Goal: Task Accomplishment & Management: Manage account settings

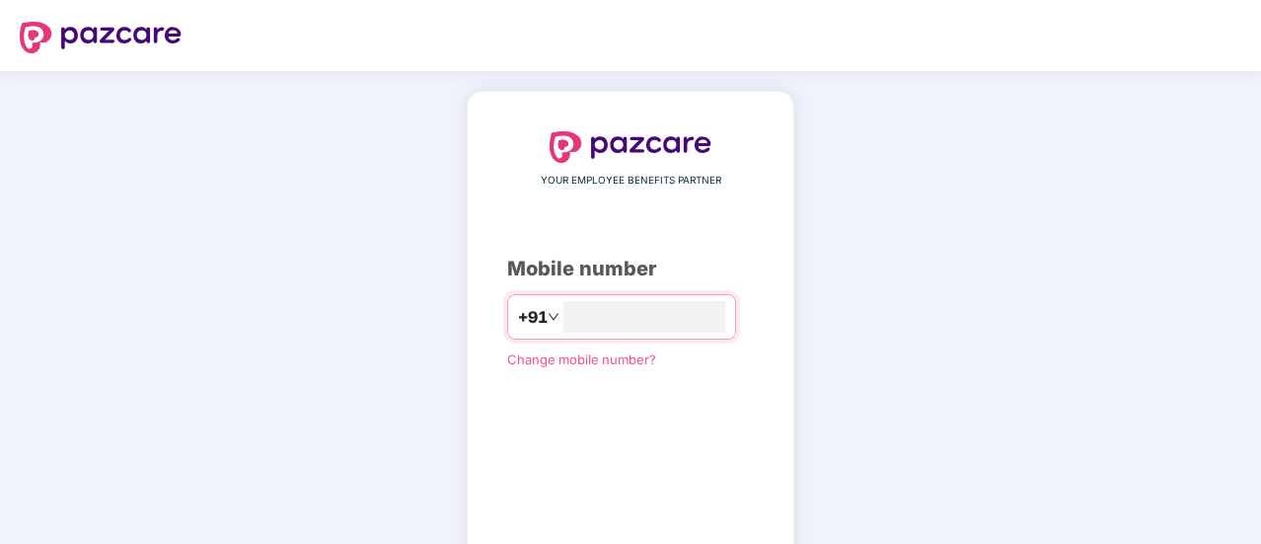
type input "**********"
click at [754, 486] on div "**********" at bounding box center [630, 363] width 247 height 464
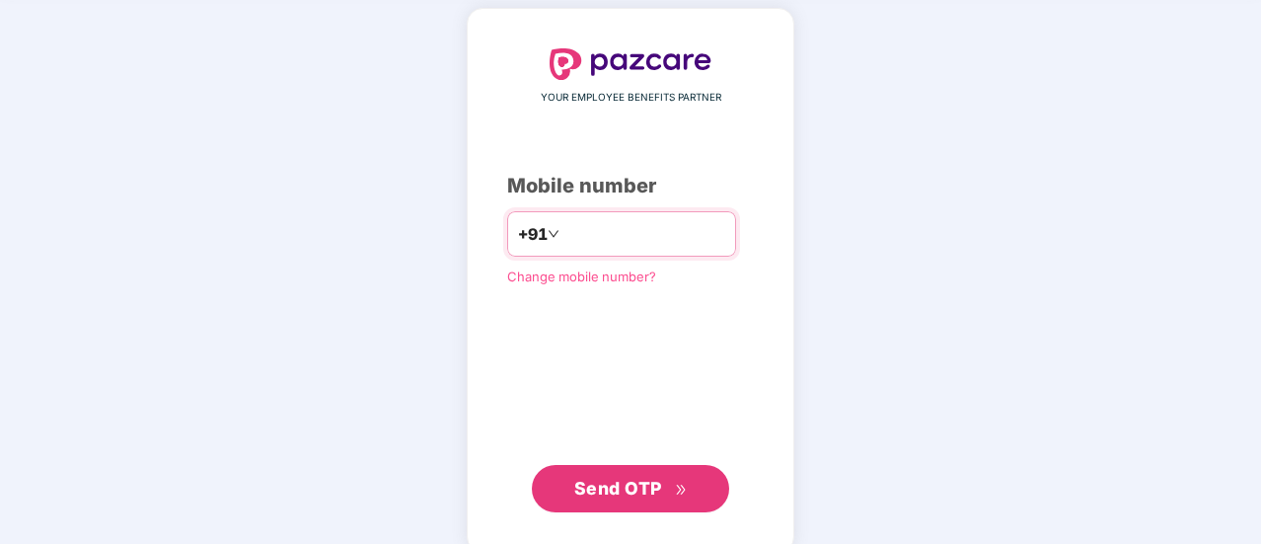
scroll to position [108, 0]
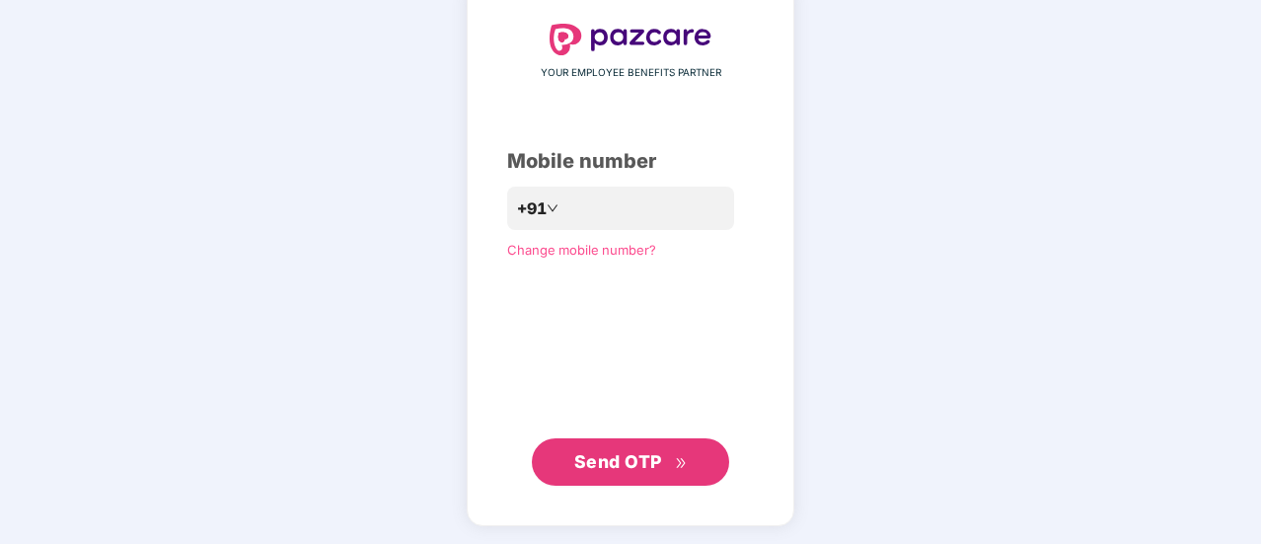
click at [633, 467] on span "Send OTP" at bounding box center [618, 461] width 88 height 21
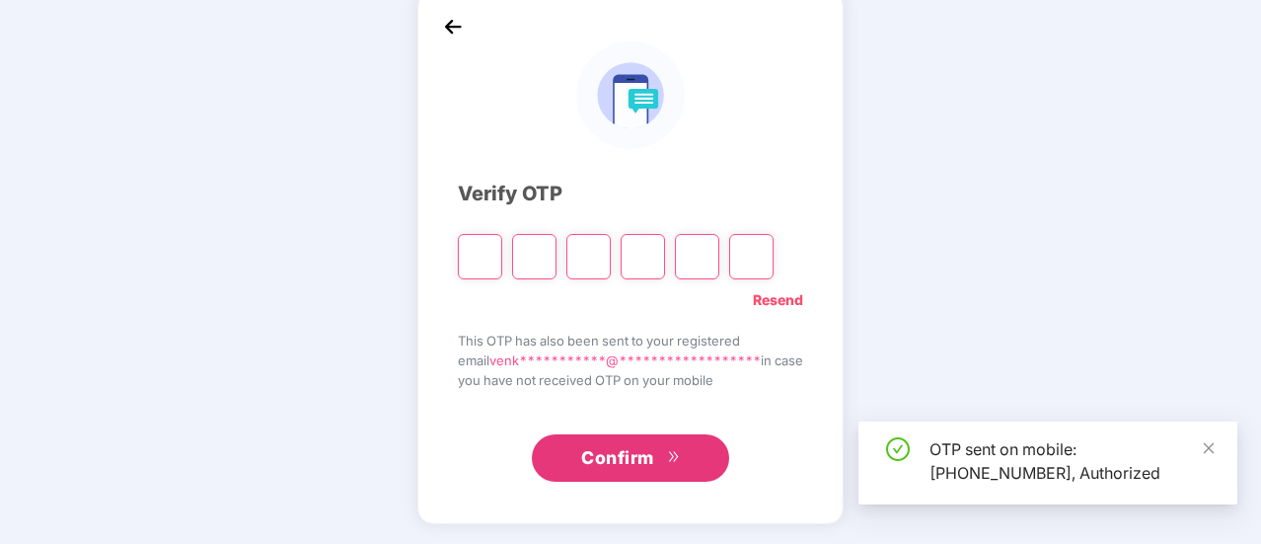
scroll to position [99, 0]
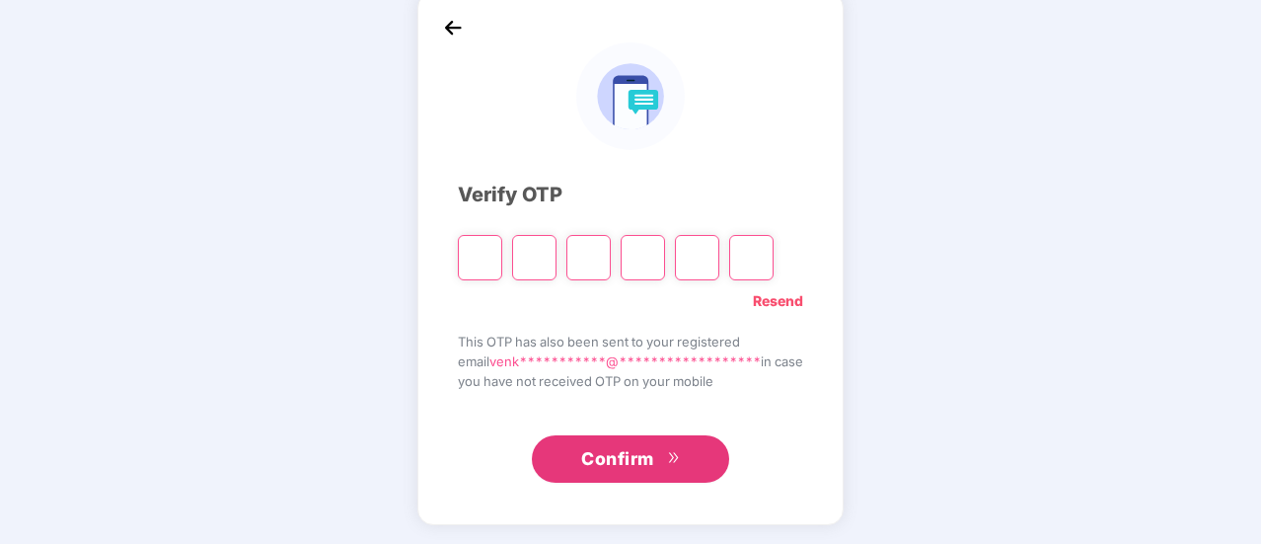
type input "*"
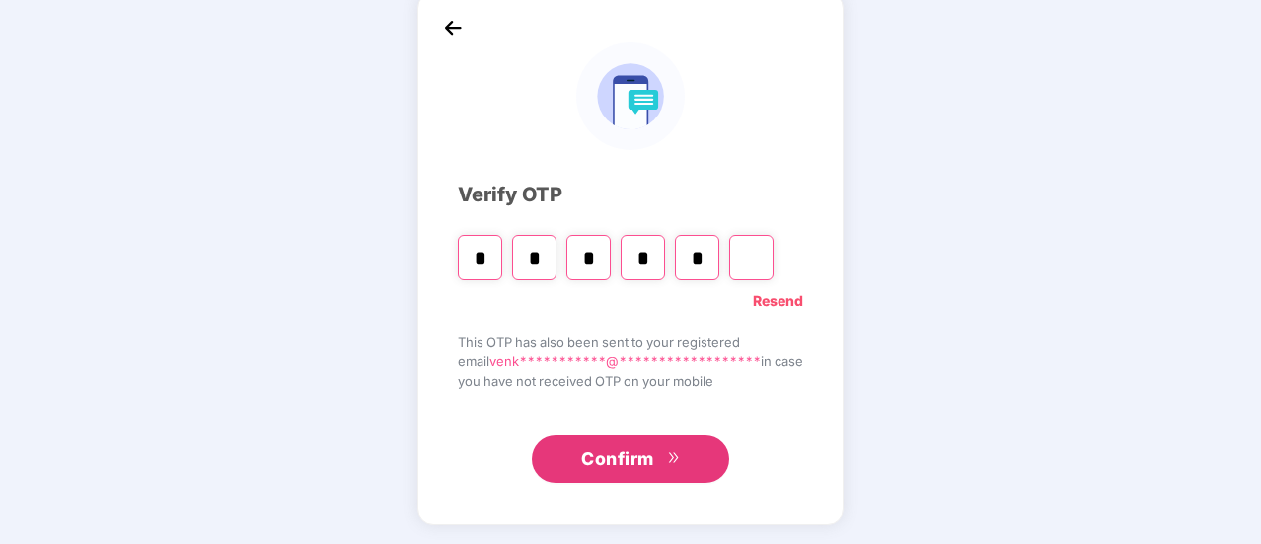
type input "*"
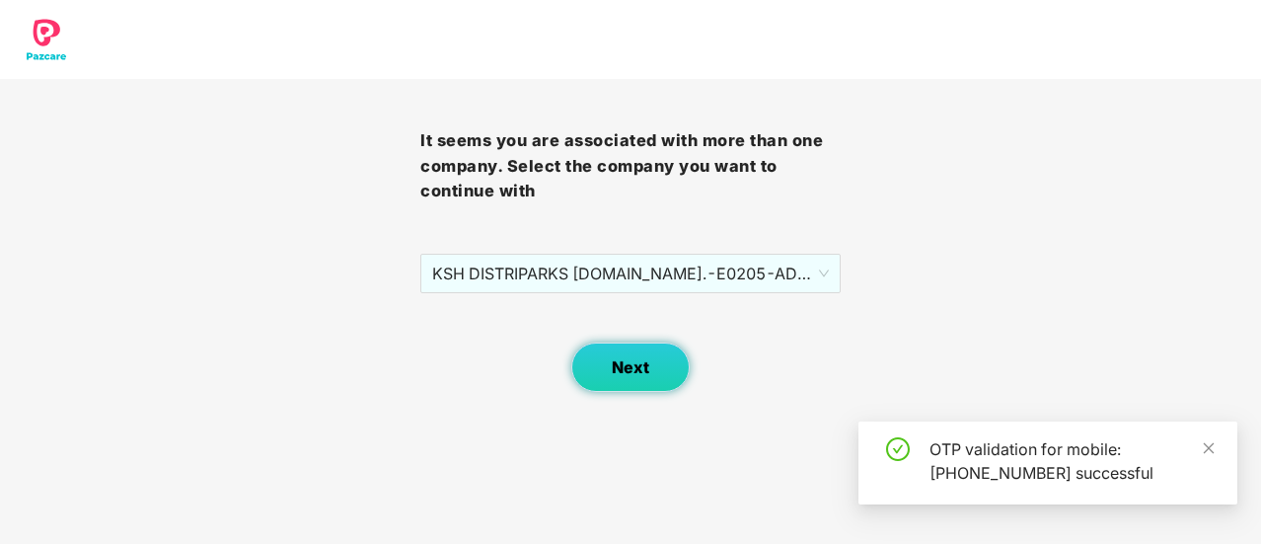
click at [626, 362] on span "Next" at bounding box center [630, 367] width 37 height 19
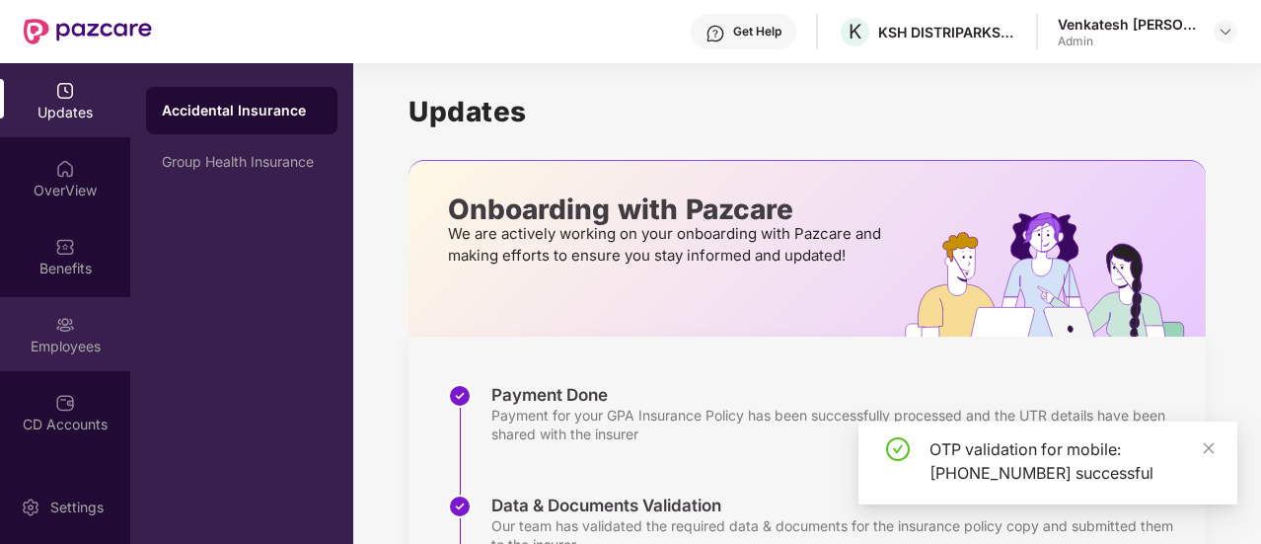
click at [30, 324] on div "Employees" at bounding box center [65, 334] width 130 height 74
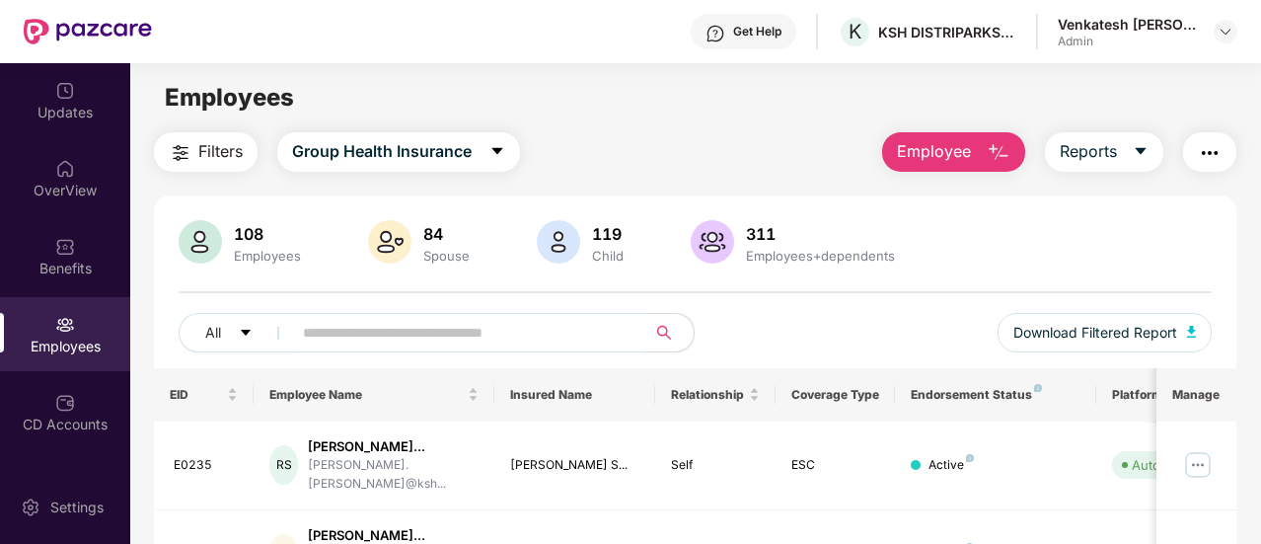
click at [494, 335] on input "text" at bounding box center [461, 333] width 317 height 30
type input "*******"
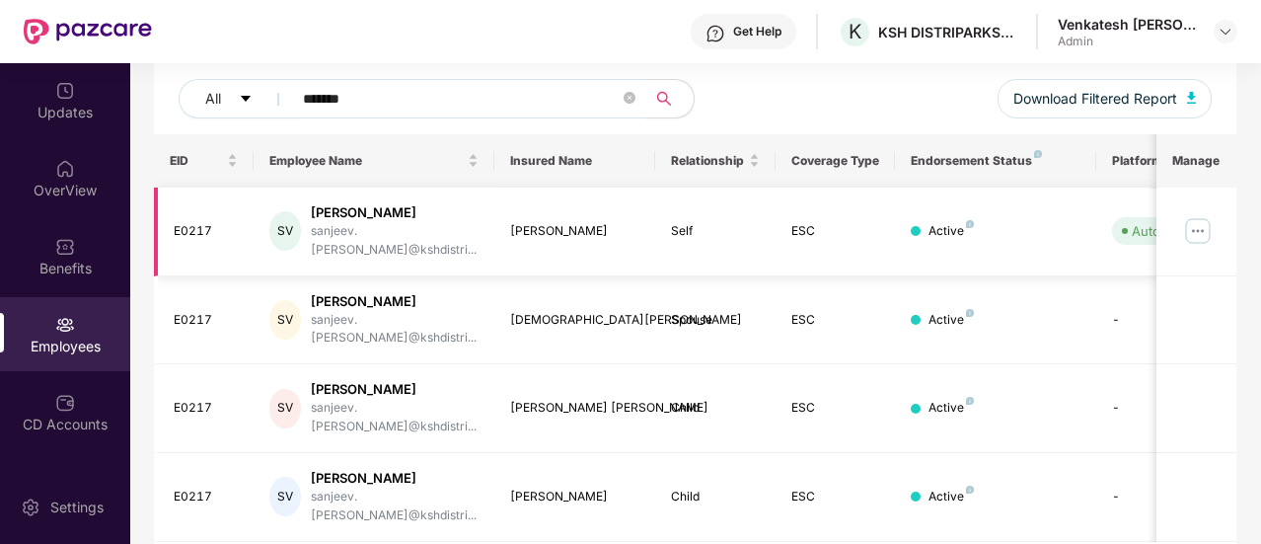
click at [1208, 221] on img at bounding box center [1198, 231] width 32 height 32
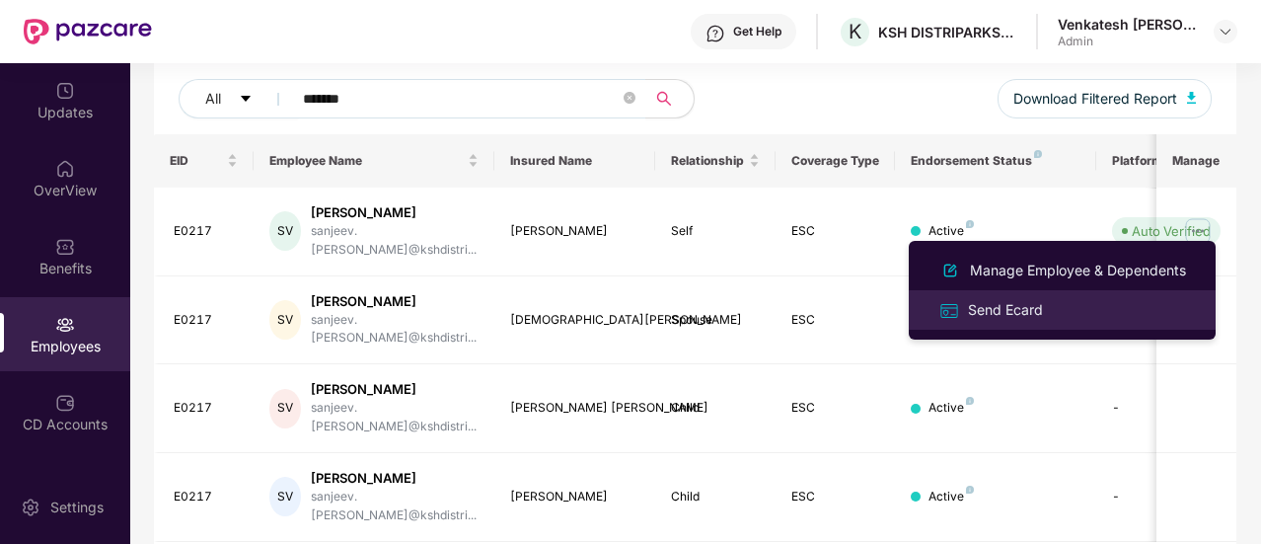
click at [1012, 315] on div "Send Ecard" at bounding box center [1005, 310] width 83 height 22
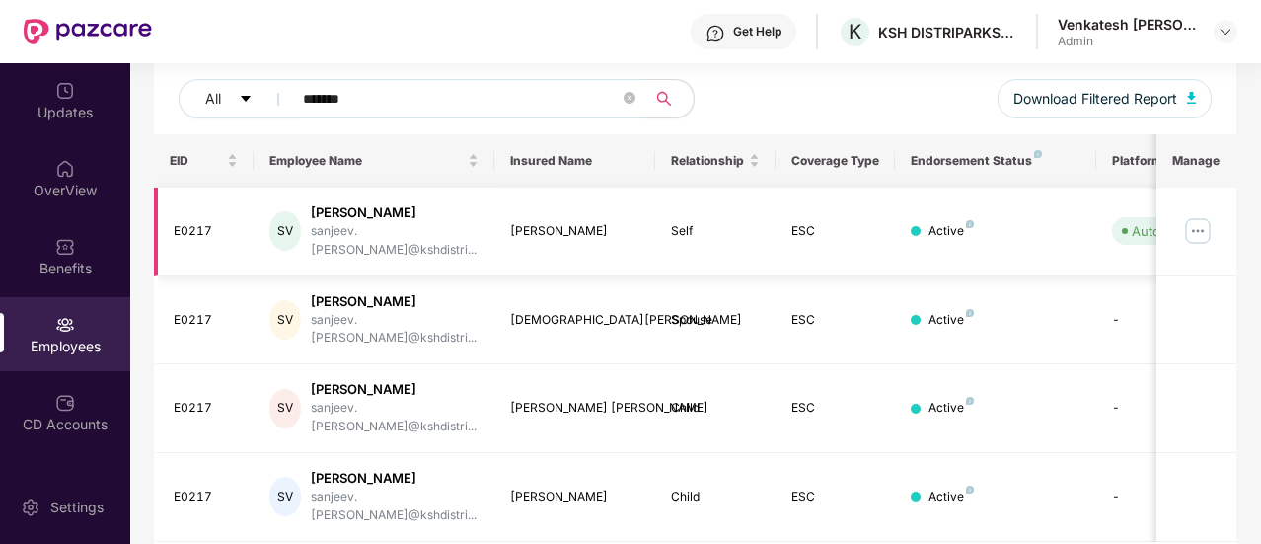
click at [1204, 220] on img at bounding box center [1198, 231] width 32 height 32
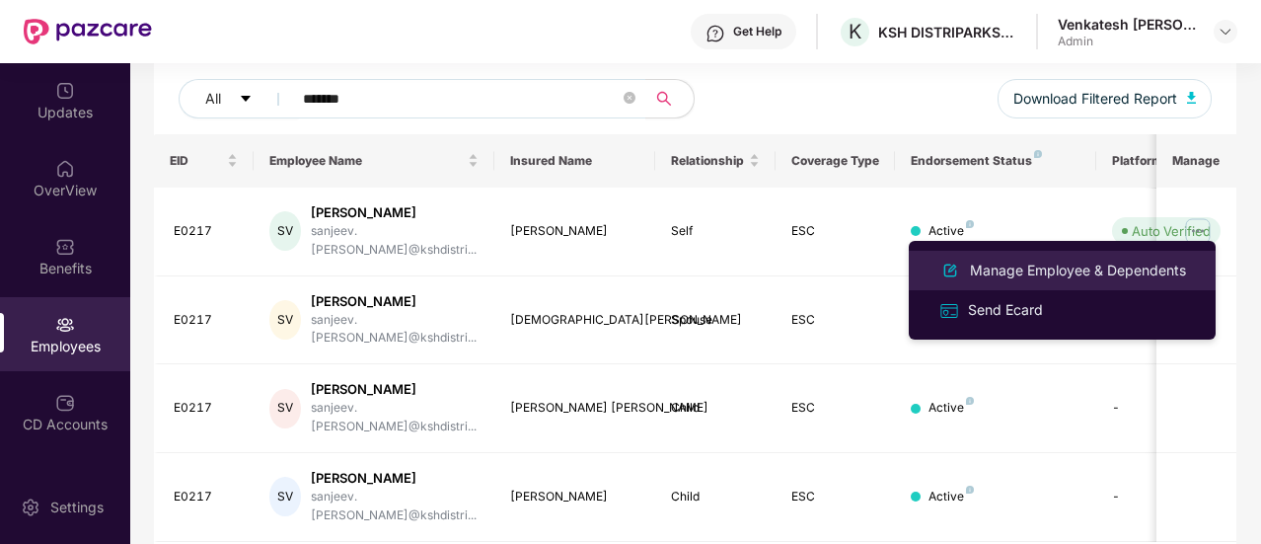
click at [1068, 285] on li "Manage Employee & Dependents" at bounding box center [1062, 270] width 307 height 39
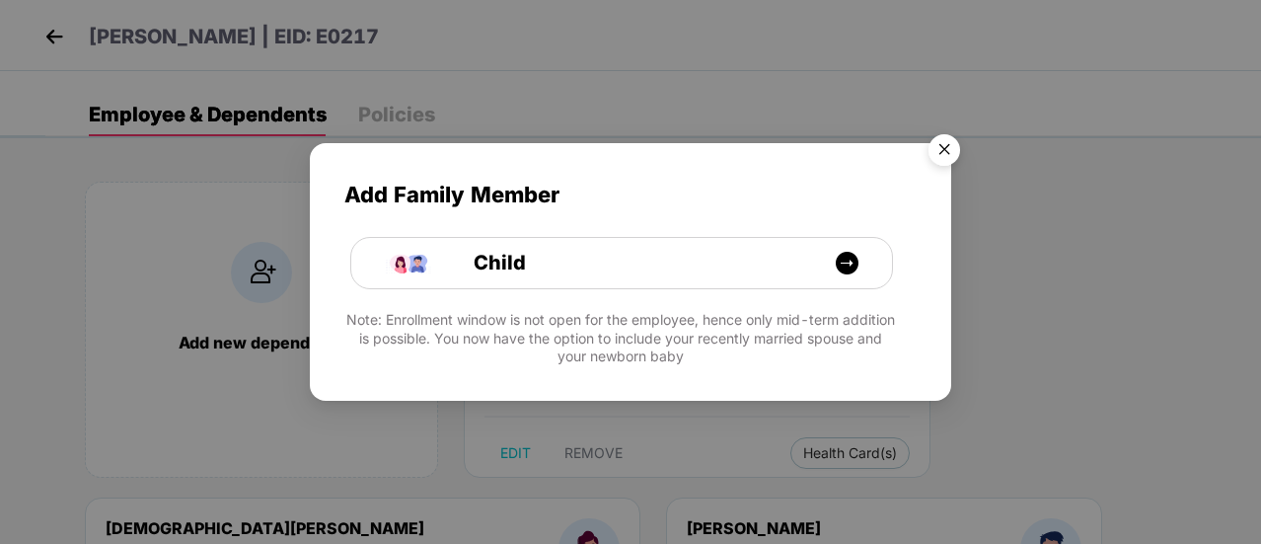
click at [941, 151] on img "Close" at bounding box center [944, 152] width 55 height 55
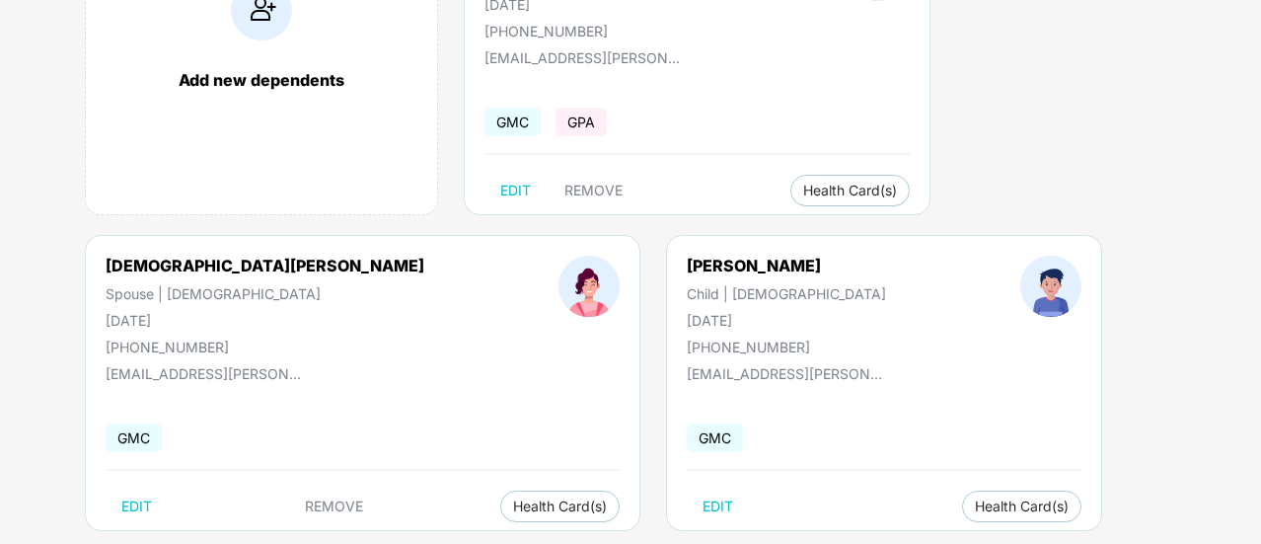
scroll to position [262, 0]
click at [803, 191] on span "Health Card(s)" at bounding box center [850, 190] width 94 height 10
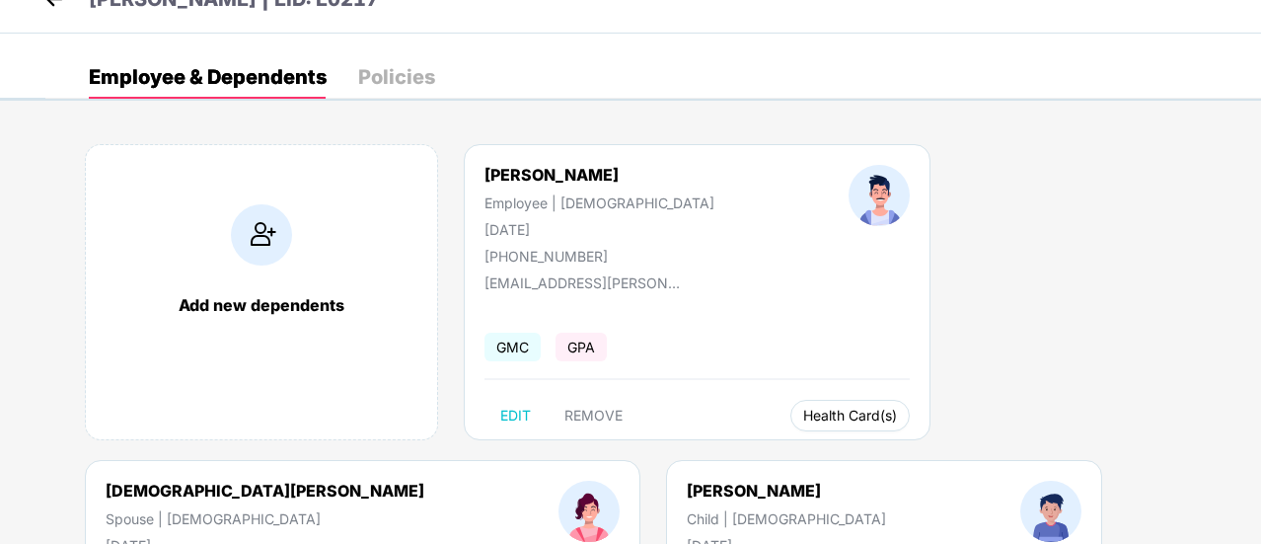
scroll to position [0, 0]
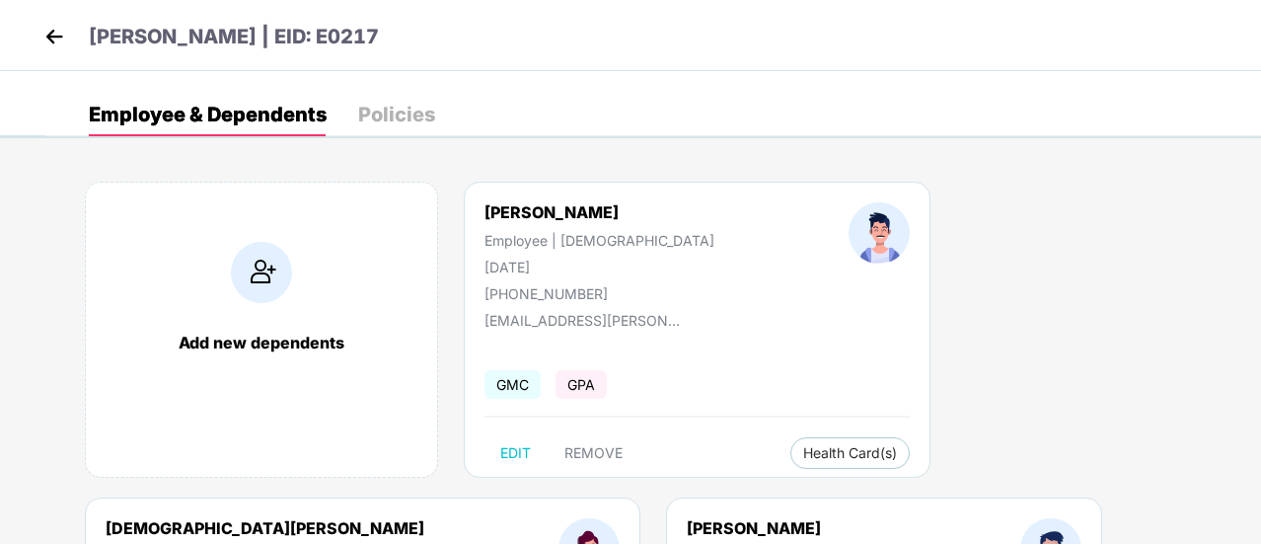
click at [62, 34] on img at bounding box center [54, 37] width 30 height 30
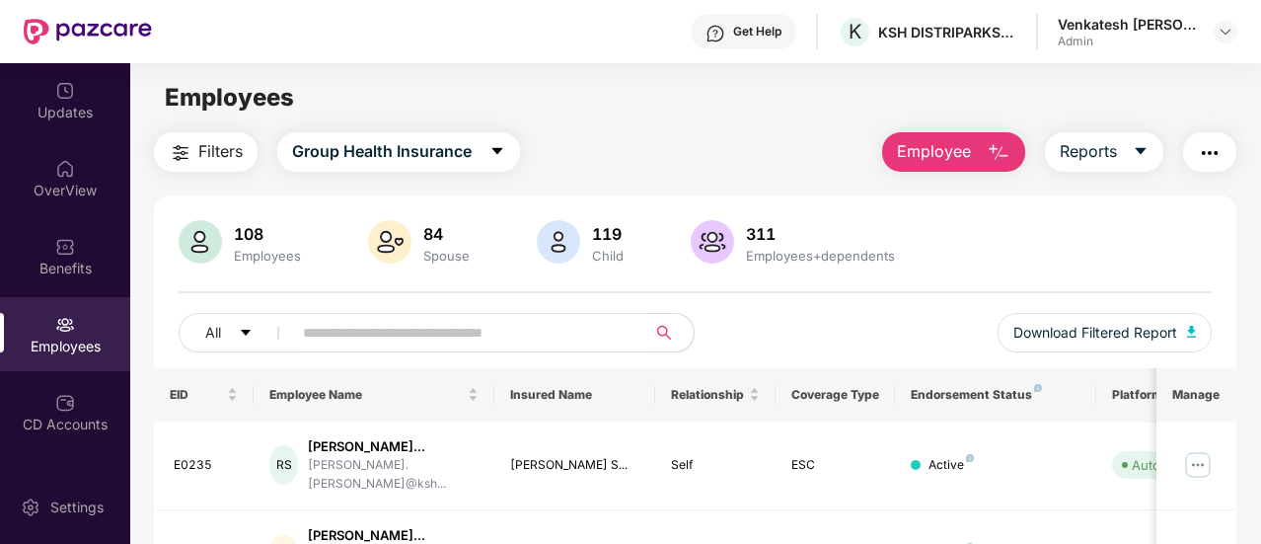
click at [1200, 152] on img "button" at bounding box center [1210, 153] width 24 height 24
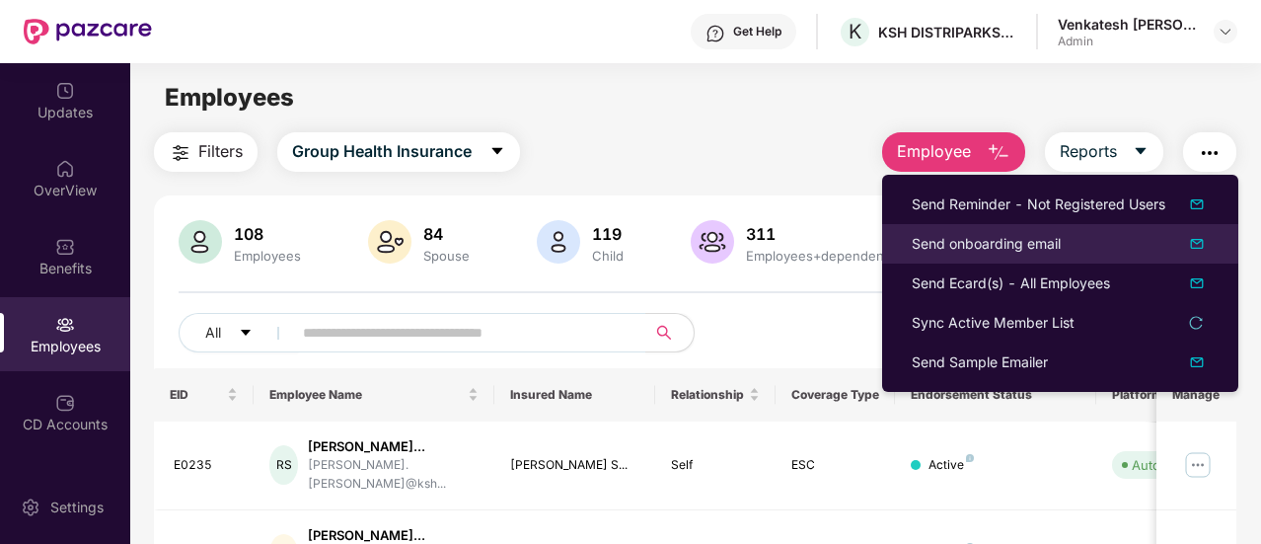
click at [1202, 248] on img at bounding box center [1197, 244] width 24 height 24
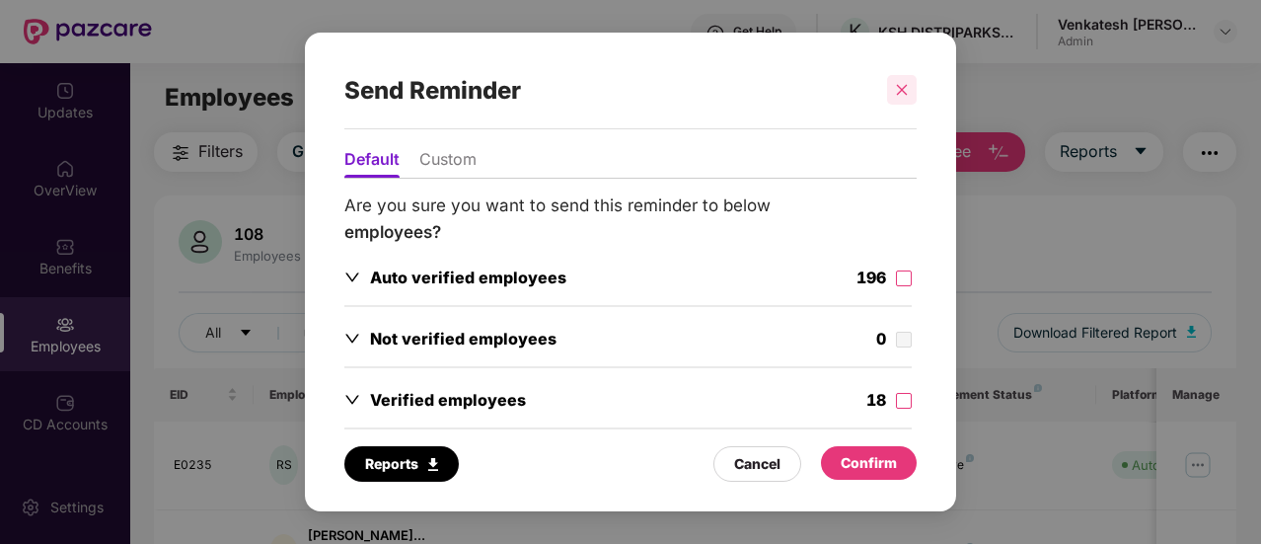
click at [903, 96] on icon "close" at bounding box center [902, 90] width 14 height 14
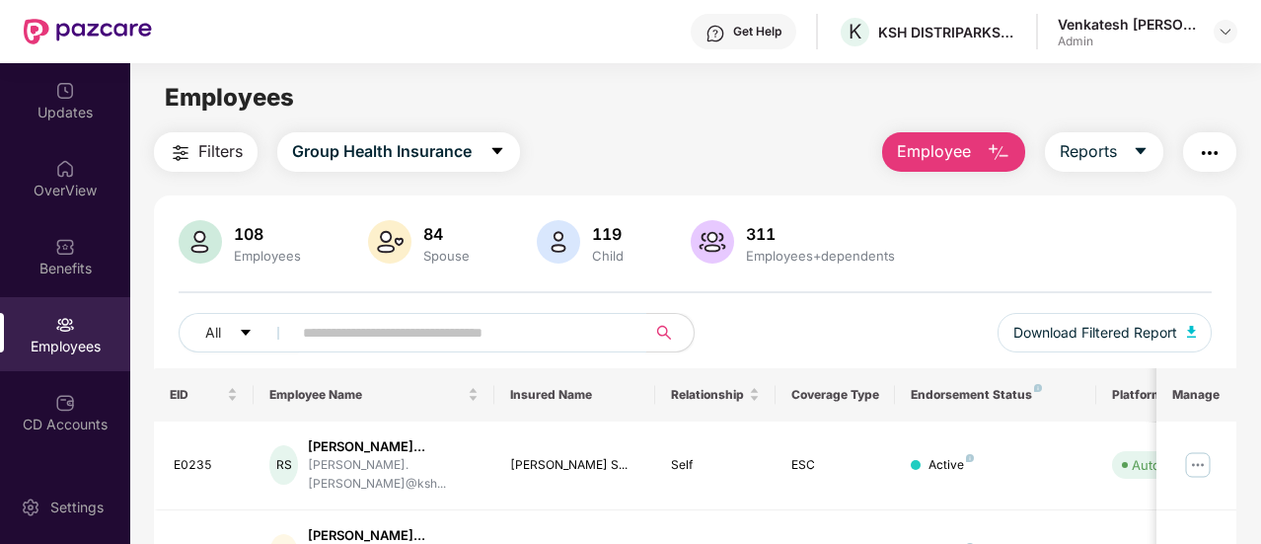
click at [387, 340] on input "text" at bounding box center [461, 333] width 317 height 30
type input "*******"
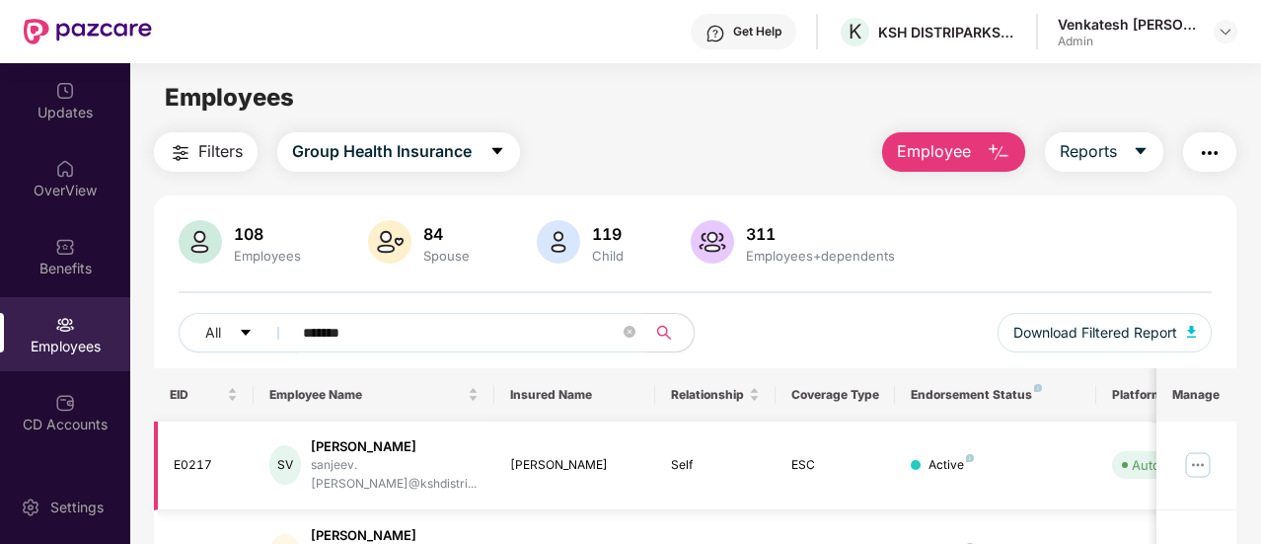
scroll to position [234, 0]
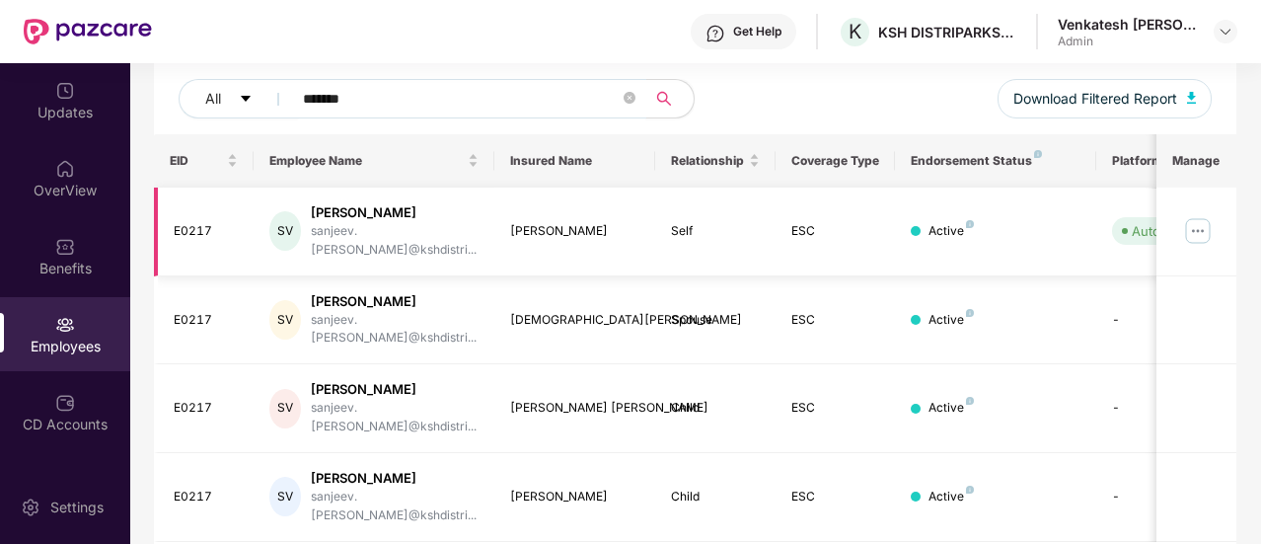
click at [1200, 226] on img at bounding box center [1198, 231] width 32 height 32
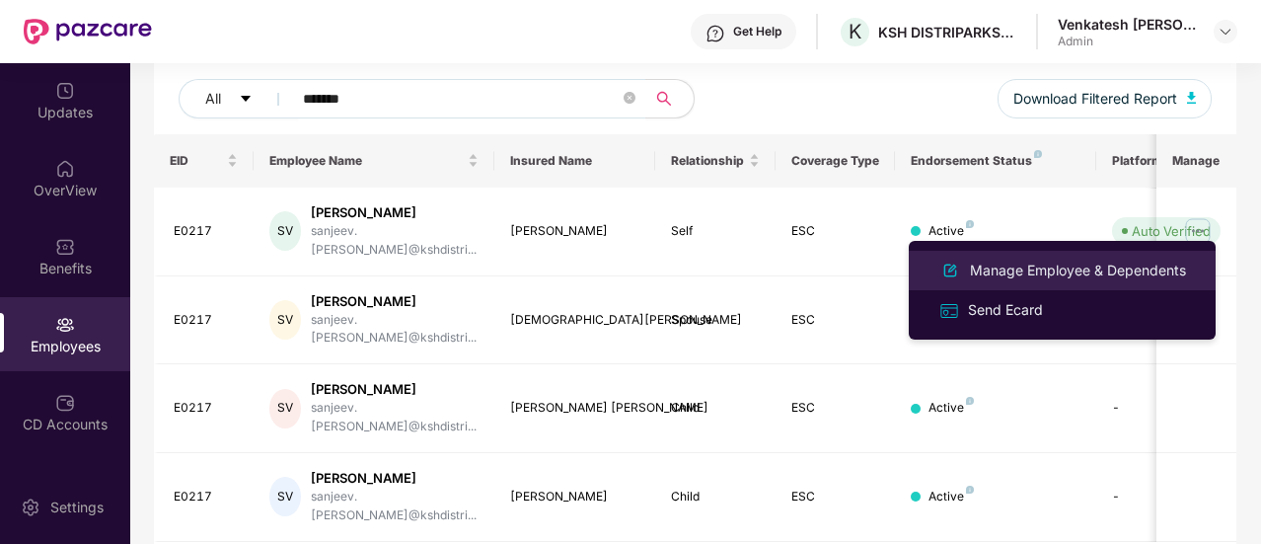
click at [1115, 272] on div "Manage Employee & Dependents" at bounding box center [1078, 270] width 224 height 22
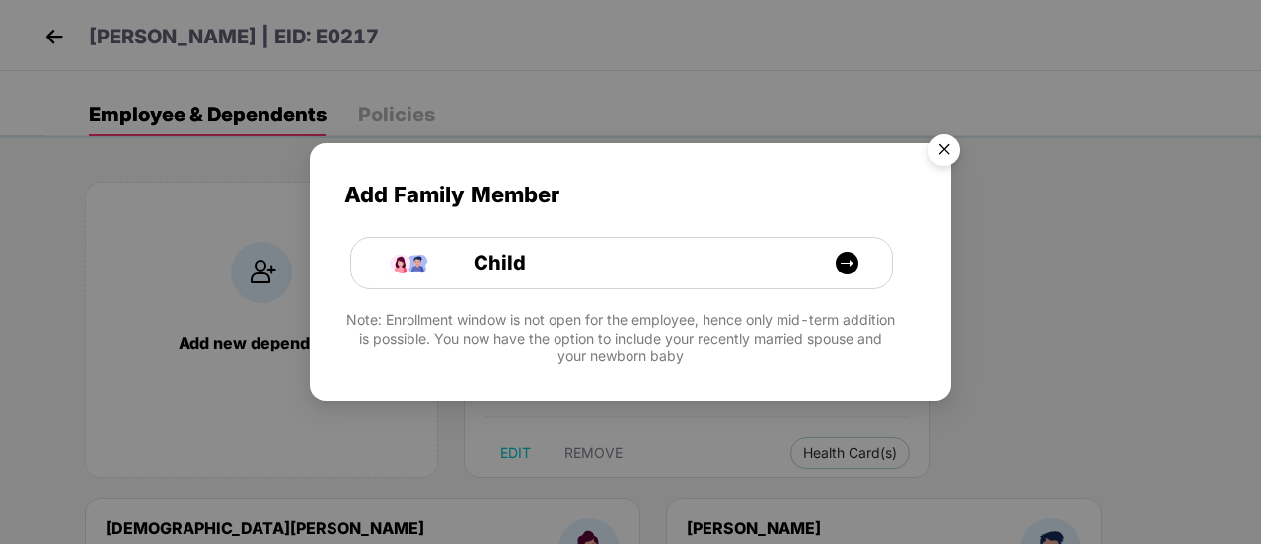
click at [937, 149] on img "Close" at bounding box center [944, 152] width 55 height 55
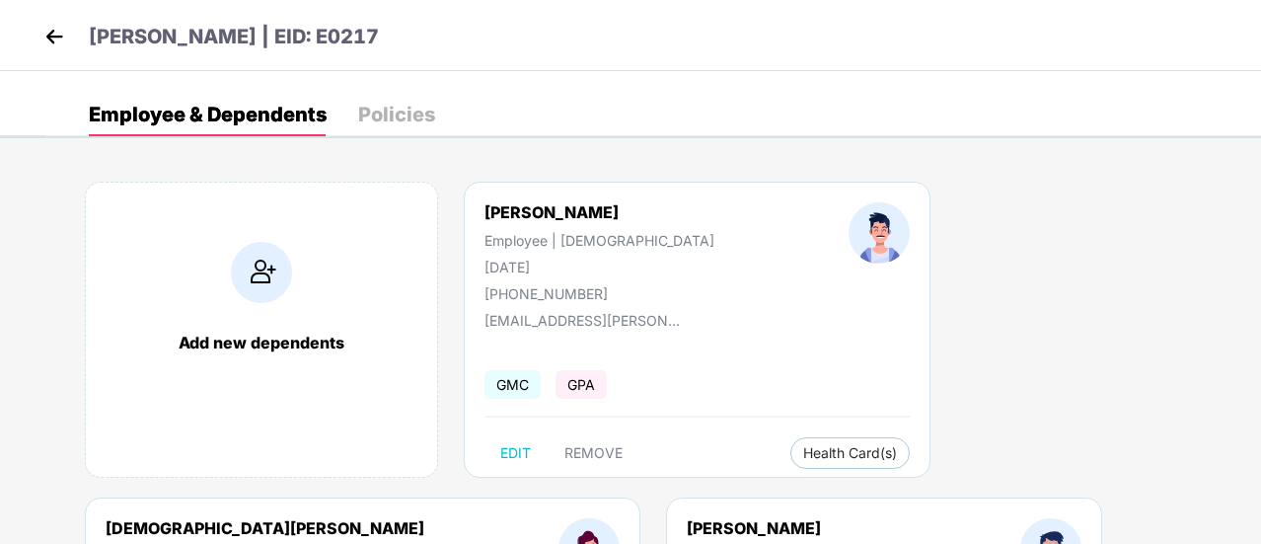
scroll to position [262, 0]
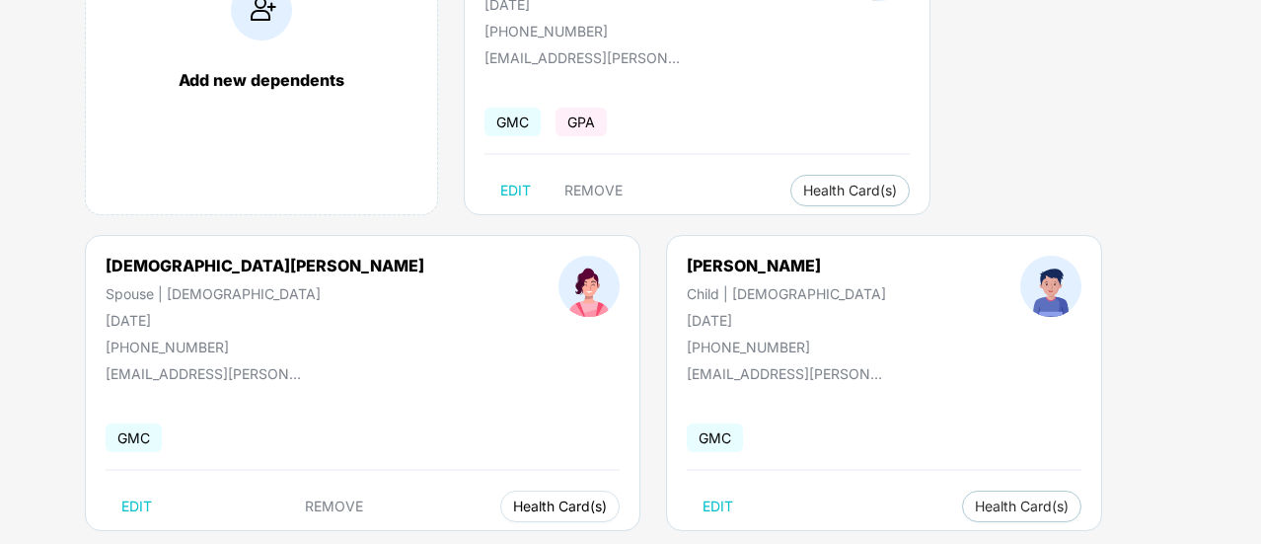
click at [620, 490] on button "Health Card(s)" at bounding box center [559, 506] width 119 height 32
click at [1161, 228] on span "Health Insurance(ESC)" at bounding box center [1153, 229] width 173 height 22
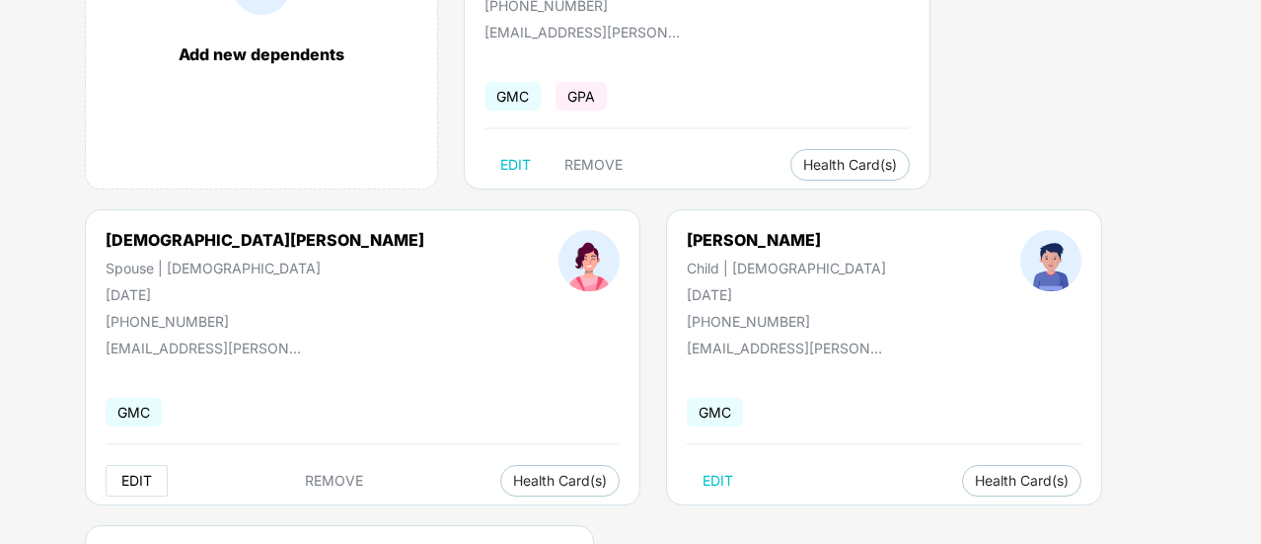
scroll to position [298, 0]
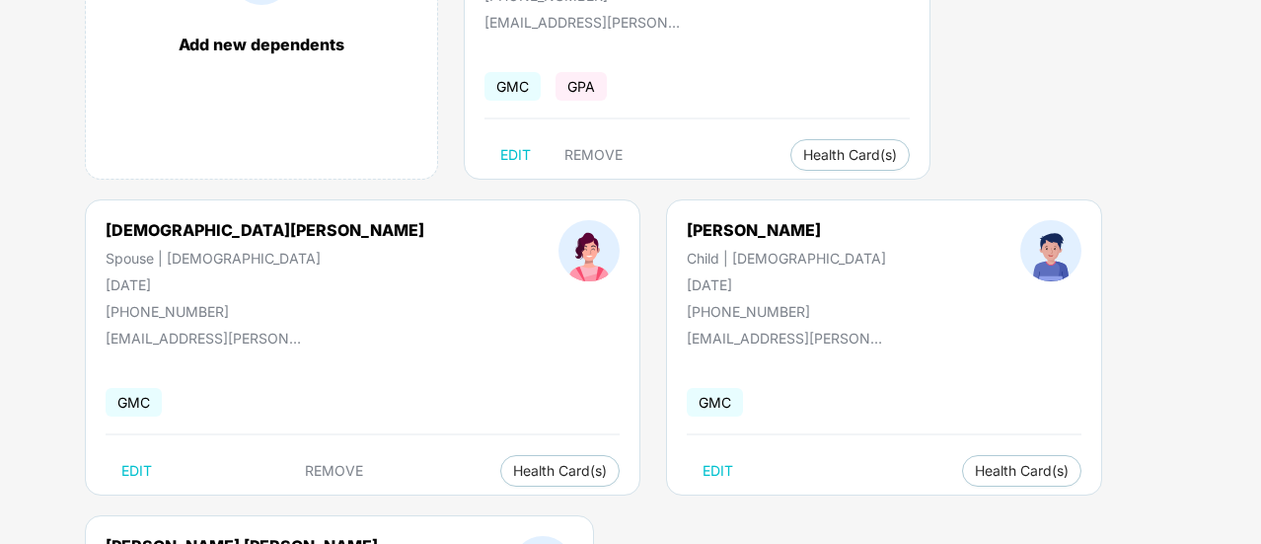
click at [854, 501] on span "Health Insurance(ESC)" at bounding box center [827, 509] width 173 height 22
click at [975, 466] on span "Health Card(s)" at bounding box center [1022, 471] width 94 height 10
click at [975, 475] on span "Health Card(s)" at bounding box center [1022, 471] width 94 height 10
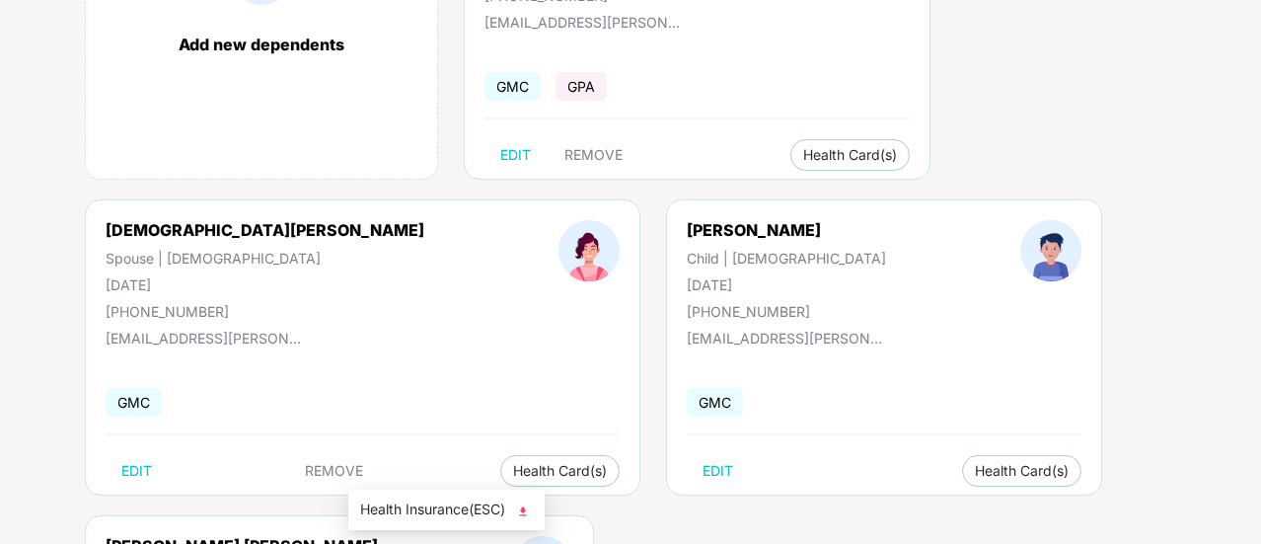
click at [478, 510] on span "Health Insurance(ESC)" at bounding box center [446, 509] width 173 height 22
click at [803, 153] on span "Health Card(s)" at bounding box center [850, 155] width 94 height 10
click at [822, 190] on div "Add new dependents [PERSON_NAME] Employee | [DEMOGRAPHIC_DATA] [DATE] [PHONE_NU…" at bounding box center [652, 357] width 1215 height 1006
click at [803, 155] on span "Health Card(s)" at bounding box center [850, 155] width 94 height 10
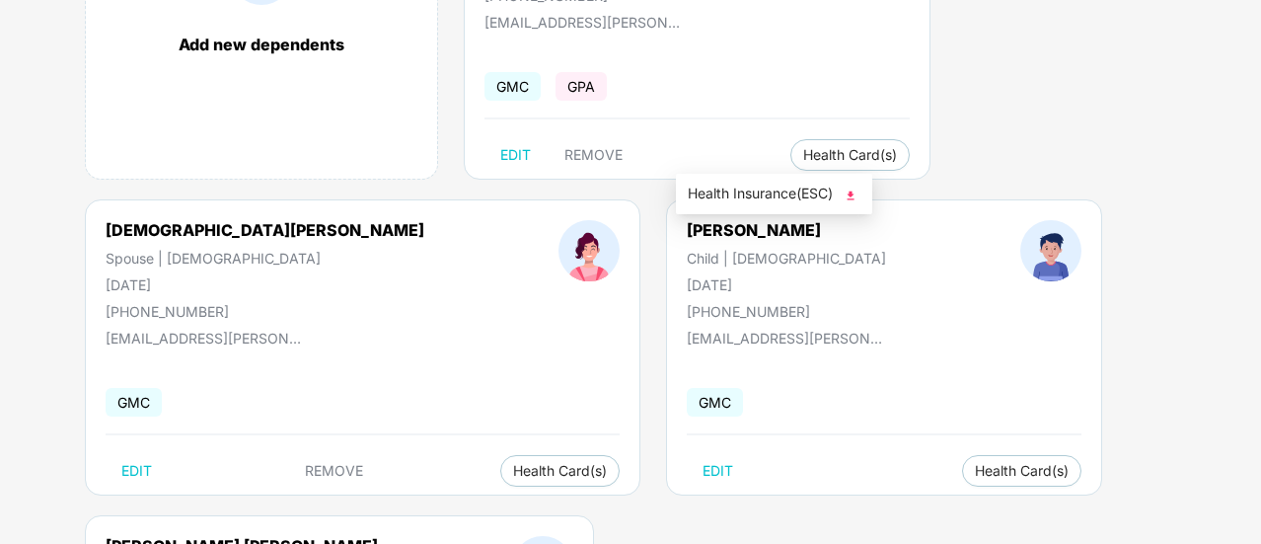
click at [789, 198] on span "Health Insurance(ESC)" at bounding box center [774, 194] width 173 height 22
